Goal: Navigation & Orientation: Find specific page/section

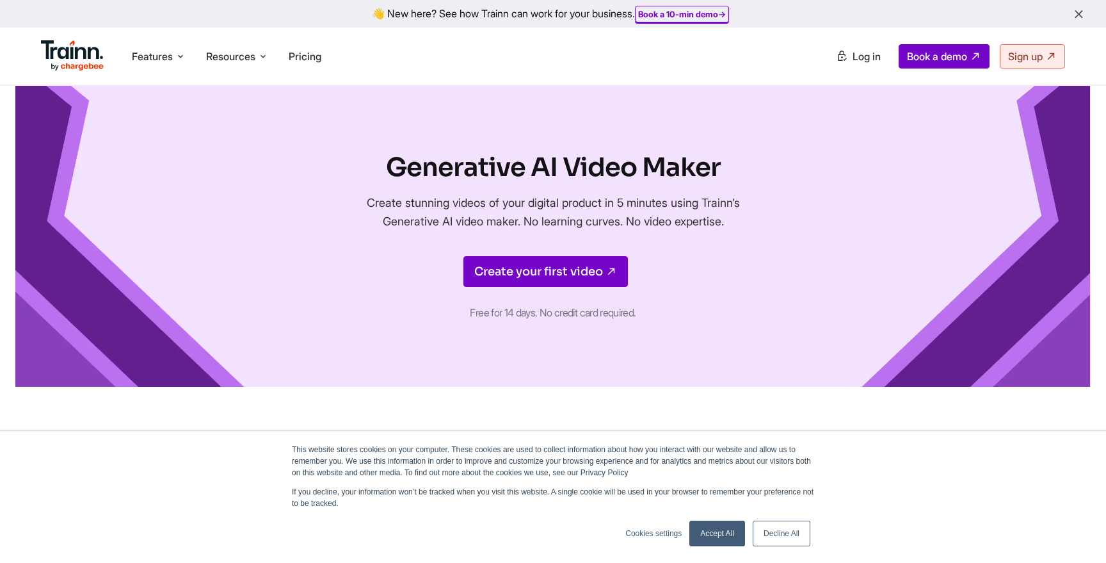
click at [781, 531] on link "Decline All" at bounding box center [782, 533] width 58 height 26
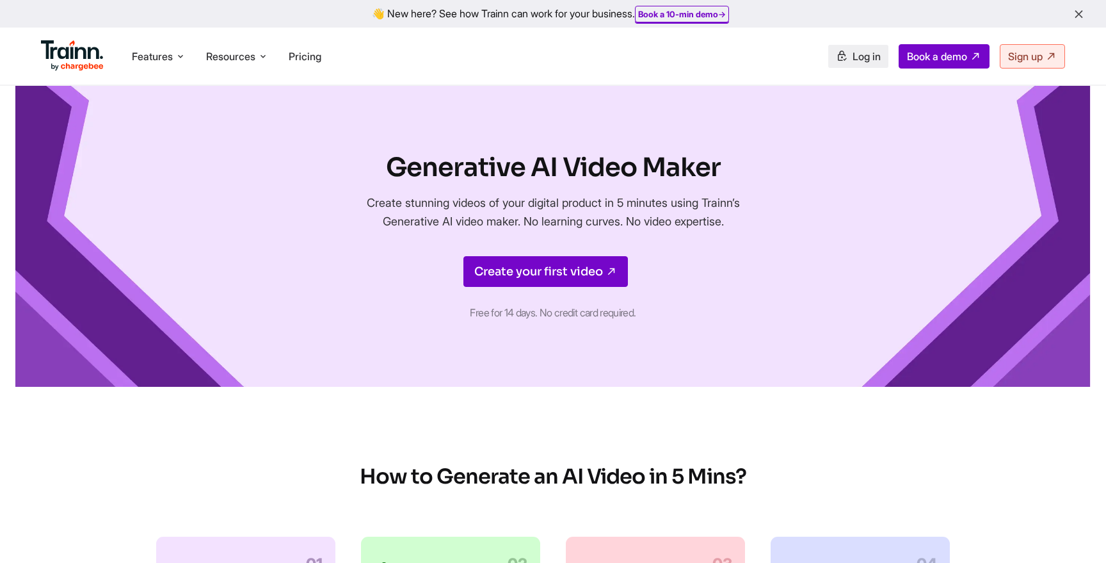
click at [853, 55] on span "Log in" at bounding box center [867, 56] width 28 height 13
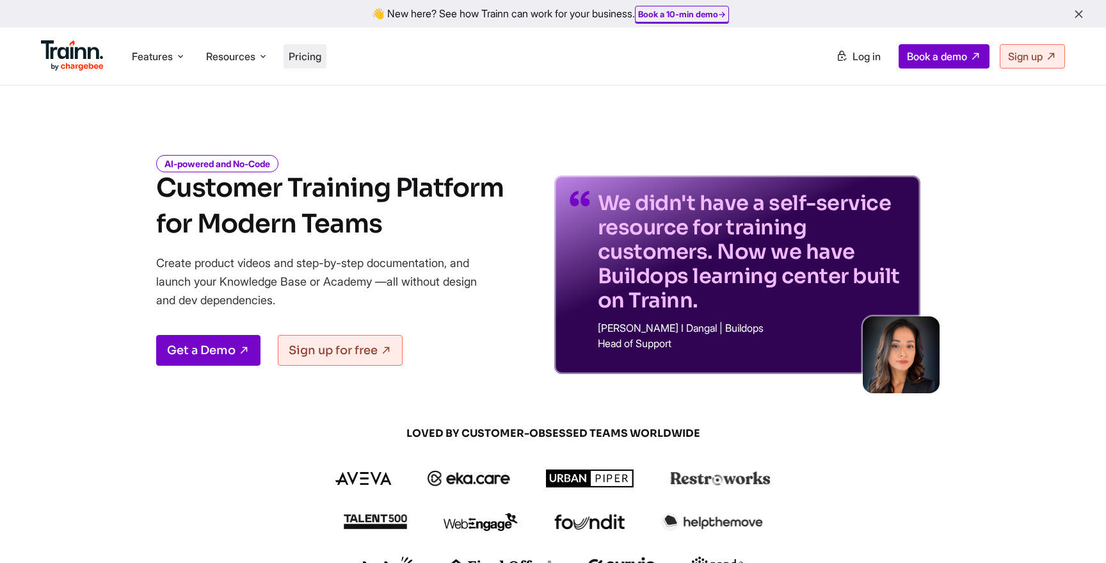
click at [305, 57] on span "Pricing" at bounding box center [305, 56] width 33 height 13
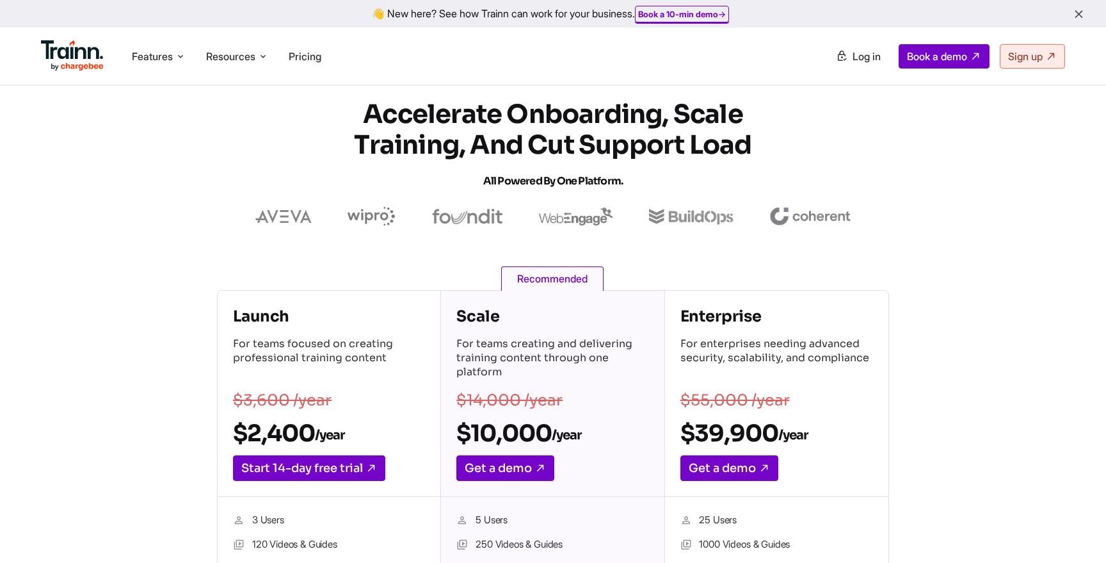
scroll to position [23, 0]
